Goal: Task Accomplishment & Management: Use online tool/utility

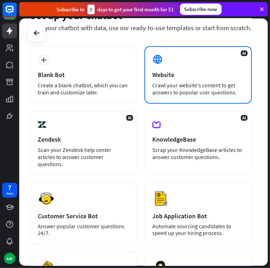
scroll to position [38, 0]
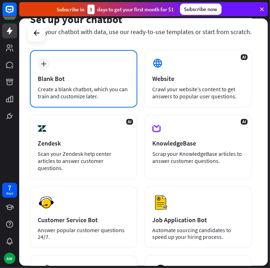
click at [113, 82] on div "plus Blank Bot Create a blank chatbot, which you can train and customize later." at bounding box center [83, 79] width 107 height 58
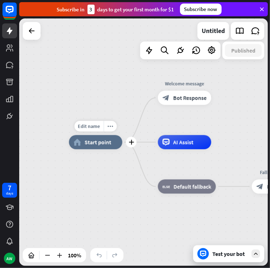
click at [112, 141] on div "home_2 Start point" at bounding box center [95, 142] width 53 height 14
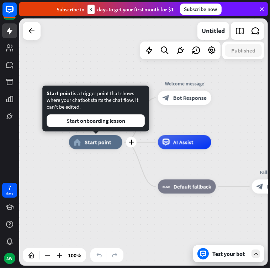
click at [112, 140] on div "home_2 Start point" at bounding box center [95, 142] width 53 height 14
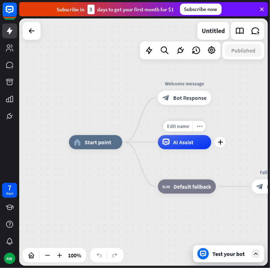
click at [176, 149] on div "AI Assist" at bounding box center [184, 142] width 53 height 14
click at [27, 29] on div at bounding box center [32, 31] width 14 height 14
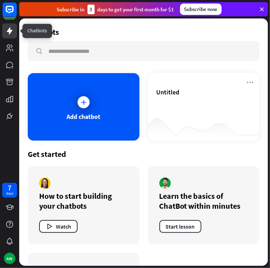
click at [6, 28] on icon at bounding box center [9, 31] width 9 height 9
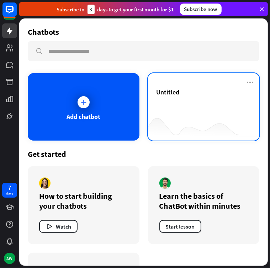
click at [186, 101] on div "Untitled" at bounding box center [203, 100] width 94 height 25
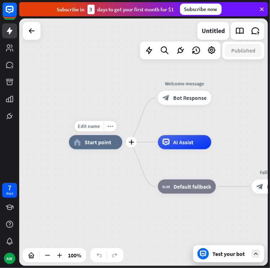
click at [92, 135] on div "Edit name more_horiz plus home_2 Start point" at bounding box center [95, 142] width 53 height 14
click at [130, 145] on div "plus" at bounding box center [131, 142] width 11 height 11
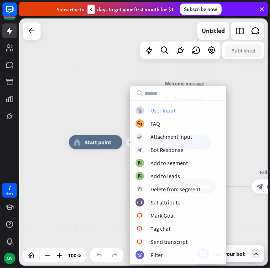
drag, startPoint x: 172, startPoint y: 115, endPoint x: 172, endPoint y: 108, distance: 7.5
click at [172, 108] on div "block_user_input User Input block_faq FAQ block_attachment Attachment input blo…" at bounding box center [178, 182] width 96 height 153
click at [172, 109] on div "User Input" at bounding box center [162, 110] width 25 height 7
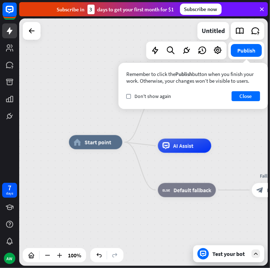
click at [171, 98] on div "check Don't show again Close" at bounding box center [193, 96] width 134 height 10
click at [234, 97] on button "Close" at bounding box center [245, 96] width 28 height 10
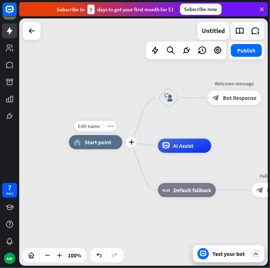
click at [101, 141] on span "Start point" at bounding box center [98, 142] width 27 height 7
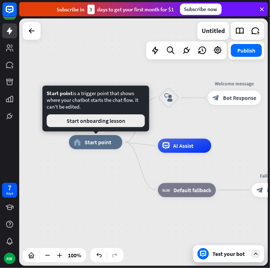
click at [108, 123] on button "Start onboarding lesson" at bounding box center [96, 120] width 98 height 13
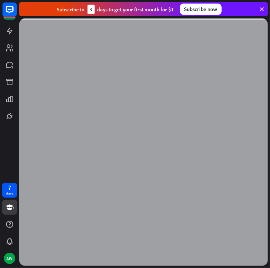
click at [108, 123] on div at bounding box center [143, 142] width 248 height 248
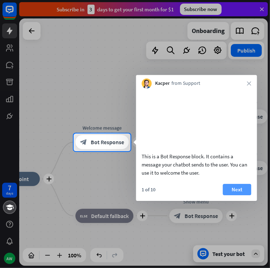
click at [229, 195] on button "Next" at bounding box center [236, 189] width 28 height 11
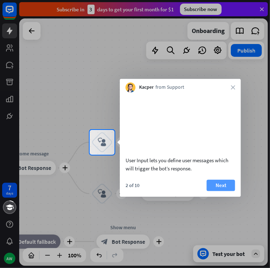
click at [222, 191] on button "Next" at bounding box center [220, 185] width 28 height 11
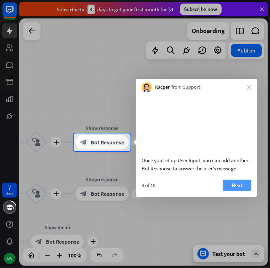
click at [233, 191] on button "Next" at bounding box center [236, 185] width 28 height 11
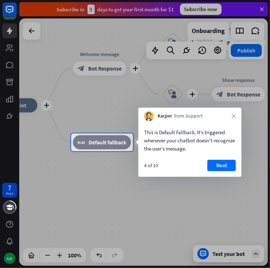
click at [223, 173] on div "4 of 10 Next" at bounding box center [189, 168] width 103 height 17
click at [223, 169] on button "Next" at bounding box center [221, 165] width 28 height 11
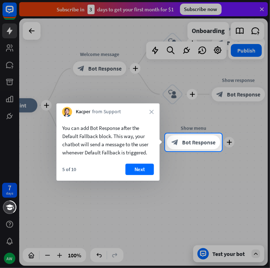
click at [223, 169] on div "7 days AW close Product Help First steps Get started with ChatBot Help Center F…" at bounding box center [135, 134] width 270 height 268
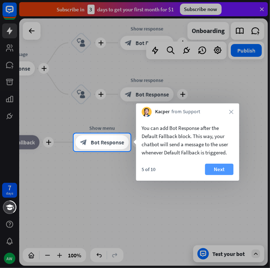
click at [218, 170] on button "Next" at bounding box center [219, 169] width 28 height 11
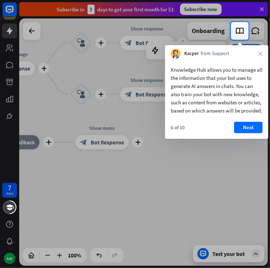
click at [234, 139] on div "6 of 10 Next" at bounding box center [216, 130] width 103 height 17
click at [241, 133] on button "Next" at bounding box center [248, 127] width 28 height 11
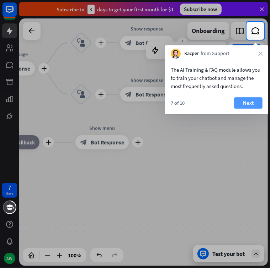
click at [254, 105] on button "Next" at bounding box center [248, 102] width 28 height 11
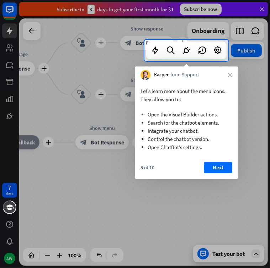
drag, startPoint x: 254, startPoint y: 105, endPoint x: 230, endPoint y: 177, distance: 76.3
click at [230, 177] on body "7 days AW close Product Help First steps Get started with ChatBot Help Center F…" at bounding box center [135, 134] width 270 height 268
click at [228, 173] on button "Next" at bounding box center [218, 167] width 28 height 11
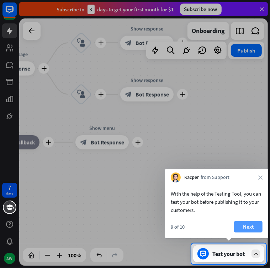
click at [238, 222] on button "Next" at bounding box center [248, 226] width 28 height 11
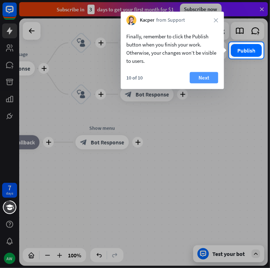
click at [214, 79] on button "Next" at bounding box center [203, 77] width 28 height 11
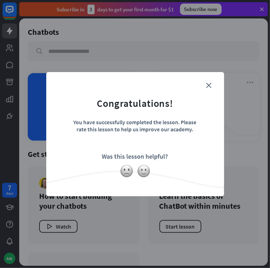
click at [211, 86] on form "Congratulations! You have successfully completed the lesson. Please rate this l…" at bounding box center [135, 123] width 160 height 85
click at [209, 88] on form "Congratulations! You have successfully completed the lesson. Please rate this l…" at bounding box center [135, 123] width 160 height 85
click at [209, 83] on icon "close" at bounding box center [208, 85] width 5 height 5
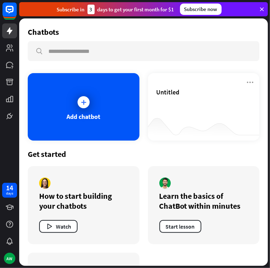
click at [219, 115] on div at bounding box center [204, 126] width 112 height 27
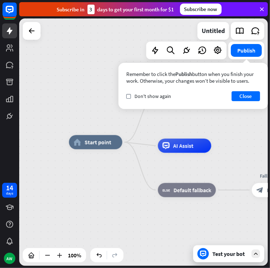
click at [222, 253] on div "Test your bot" at bounding box center [230, 253] width 36 height 7
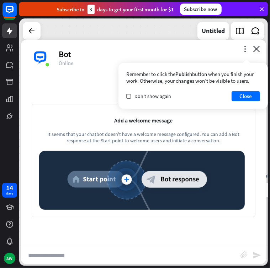
click at [143, 258] on input "text" at bounding box center [130, 256] width 219 height 18
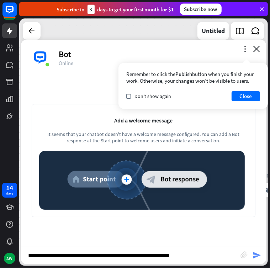
type input "**********"
click at [258, 255] on icon "send" at bounding box center [256, 255] width 9 height 9
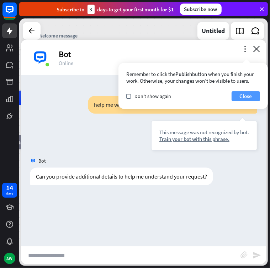
click at [245, 98] on button "Close" at bounding box center [245, 96] width 28 height 10
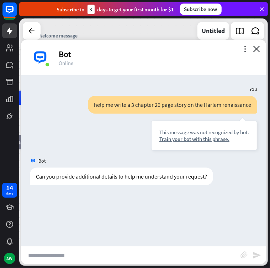
click at [148, 244] on div "You help me write a 3 chapter 20 page story on the Harlem renaissance This mess…" at bounding box center [143, 160] width 245 height 171
click at [140, 253] on input "text" at bounding box center [130, 256] width 219 height 18
type input "**********"
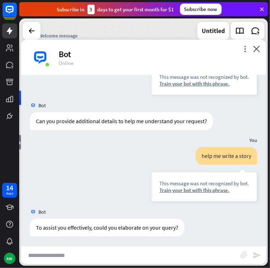
scroll to position [56, 0]
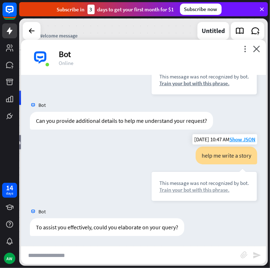
click at [171, 188] on div "Train your bot with this phrase." at bounding box center [204, 190] width 90 height 7
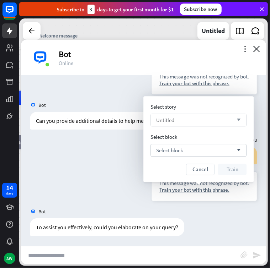
click at [201, 120] on div "Untitled arrow_down" at bounding box center [198, 120] width 96 height 13
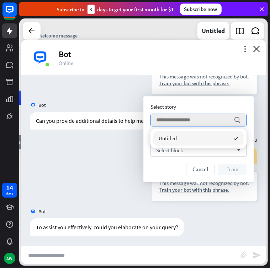
click at [198, 128] on div "Select story search Select block Select block arrow_down Cancel Train" at bounding box center [198, 139] width 96 height 72
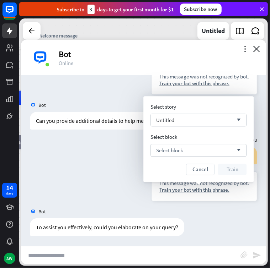
click at [92, 146] on div "You" at bounding box center [143, 139] width 245 height 13
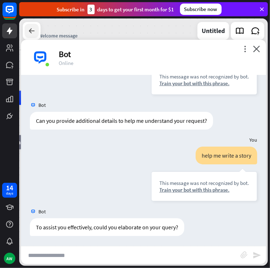
click at [28, 34] on icon at bounding box center [31, 31] width 9 height 9
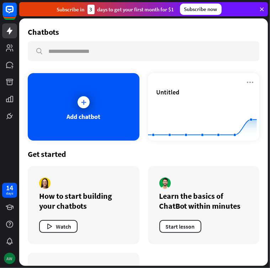
click at [11, 262] on div "AW" at bounding box center [9, 258] width 11 height 11
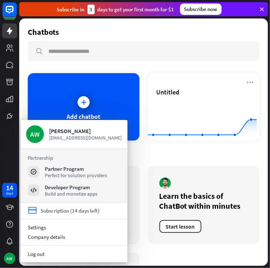
click at [52, 211] on div "Subscription (14 days left)" at bounding box center [69, 210] width 59 height 7
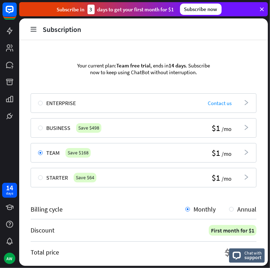
click at [25, 29] on header "Subscription" at bounding box center [143, 28] width 248 height 21
click at [26, 29] on header "Subscription" at bounding box center [143, 28] width 248 height 21
click at [37, 28] on icon at bounding box center [33, 29] width 8 height 8
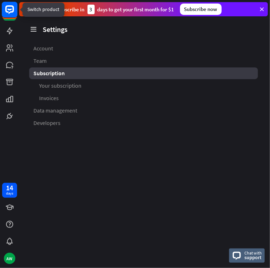
click at [10, 9] on rect at bounding box center [10, 10] width 16 height 16
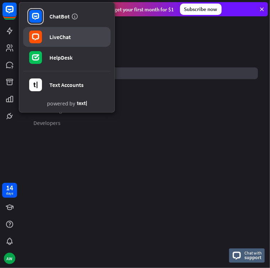
click at [39, 30] on div at bounding box center [35, 37] width 16 height 16
